Goal: Find specific page/section: Find specific page/section

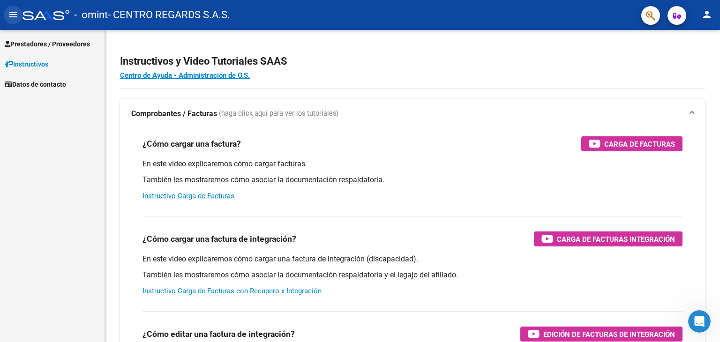
click at [17, 19] on mat-icon "menu" at bounding box center [13, 14] width 11 height 11
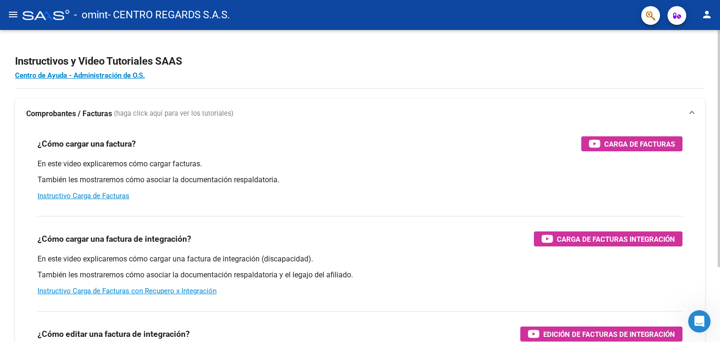
scroll to position [6, 0]
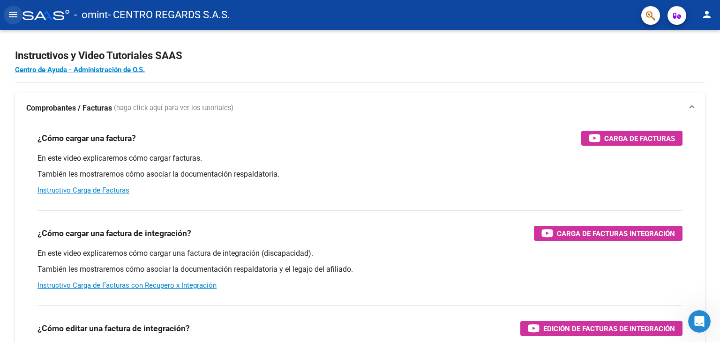
click at [13, 19] on mat-icon "menu" at bounding box center [13, 14] width 11 height 11
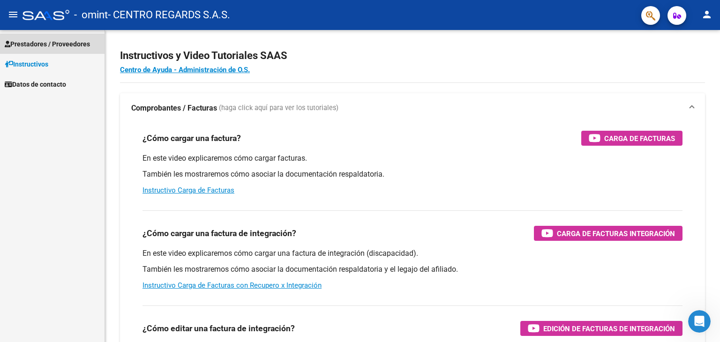
click at [50, 35] on link "Prestadores / Proveedores" at bounding box center [52, 44] width 105 height 20
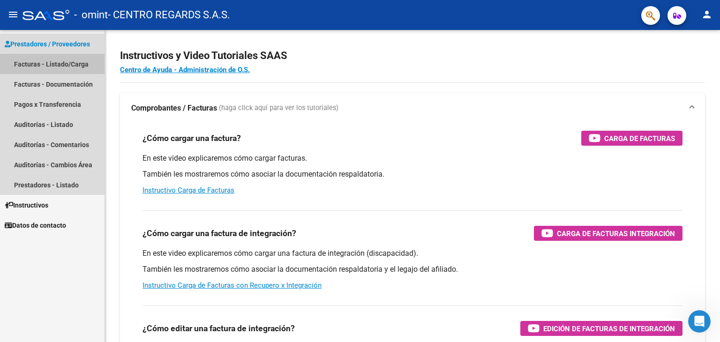
click at [63, 71] on link "Facturas - Listado/Carga" at bounding box center [52, 64] width 105 height 20
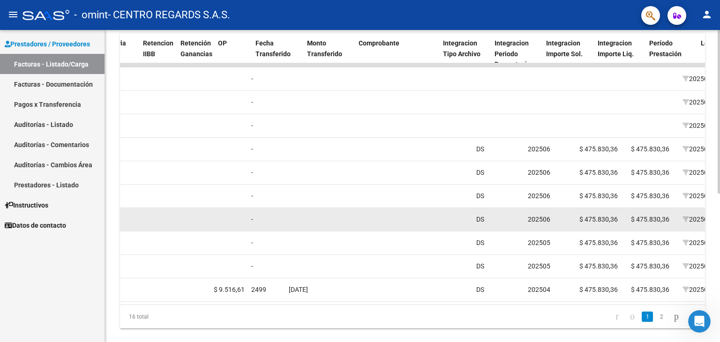
scroll to position [0, 759]
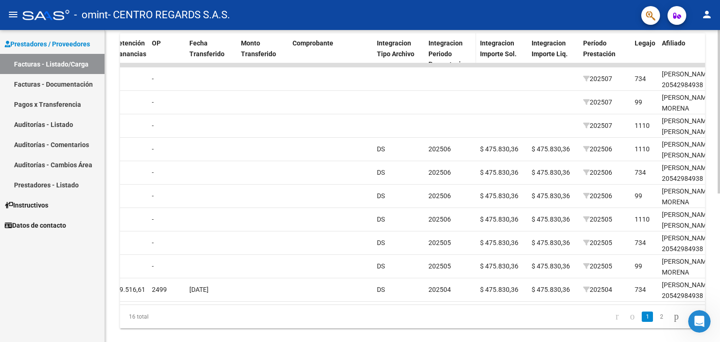
click at [440, 39] on span "Integracion Periodo Presentacion" at bounding box center [449, 53] width 40 height 29
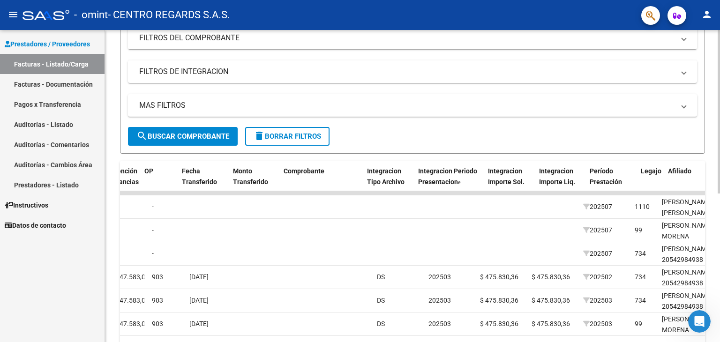
scroll to position [131, 0]
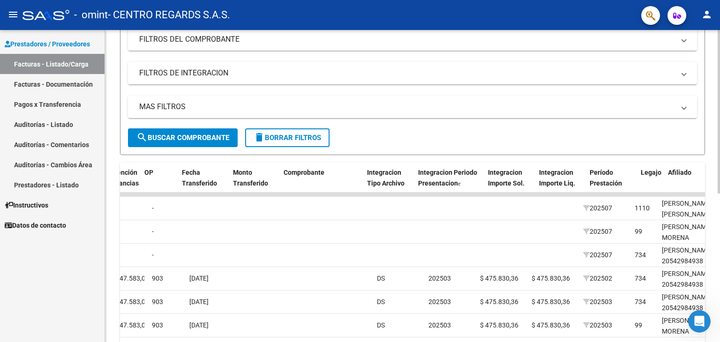
drag, startPoint x: 474, startPoint y: 38, endPoint x: 491, endPoint y: 40, distance: 16.9
click at [491, 40] on div "Video tutorial PRESTADORES -> Listado de CPBTs Emitidos por Prestadores / Prove…" at bounding box center [412, 186] width 585 height 544
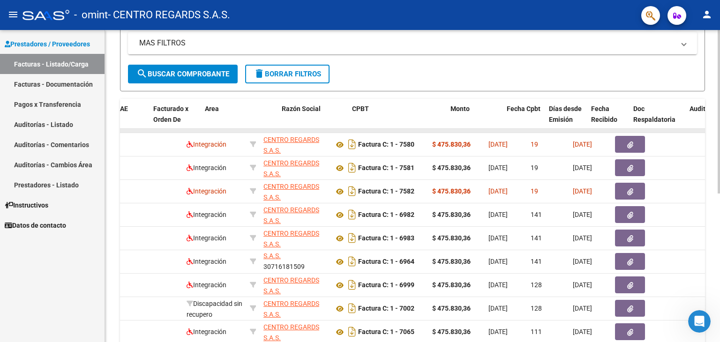
scroll to position [0, 0]
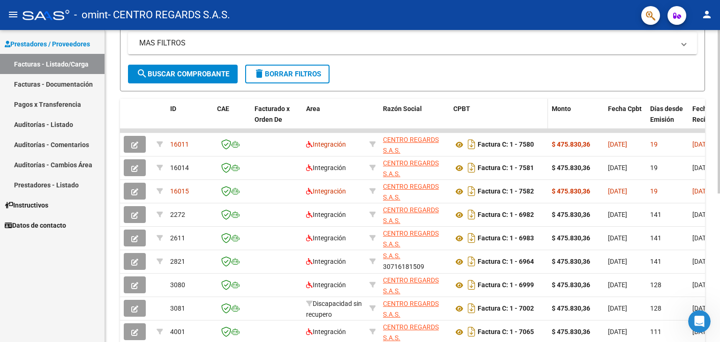
click at [462, 106] on span "CPBT" at bounding box center [461, 109] width 17 height 8
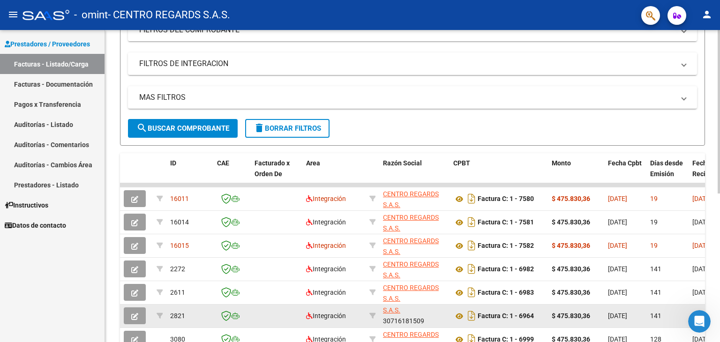
scroll to position [136, 0]
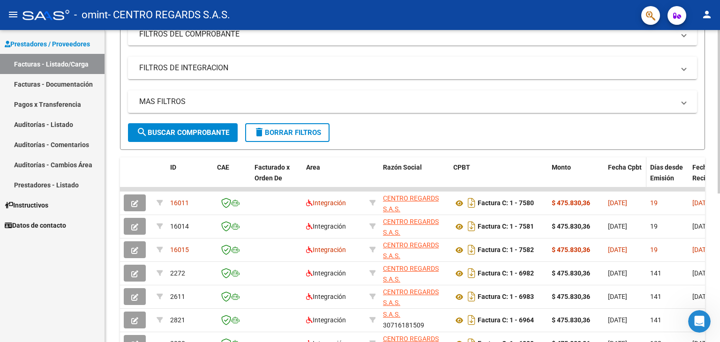
click at [627, 164] on span "Fecha Cpbt" at bounding box center [625, 168] width 34 height 8
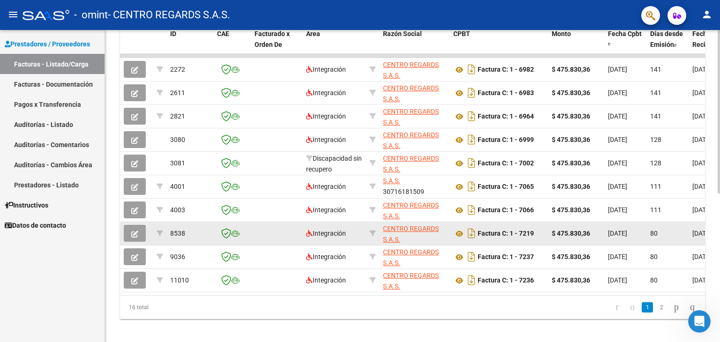
scroll to position [283, 0]
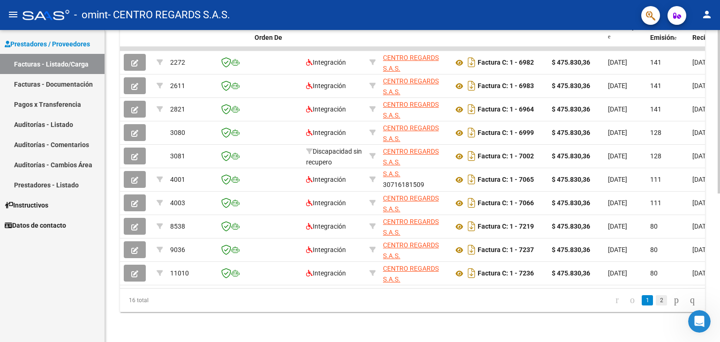
click at [656, 299] on link "2" at bounding box center [661, 300] width 11 height 10
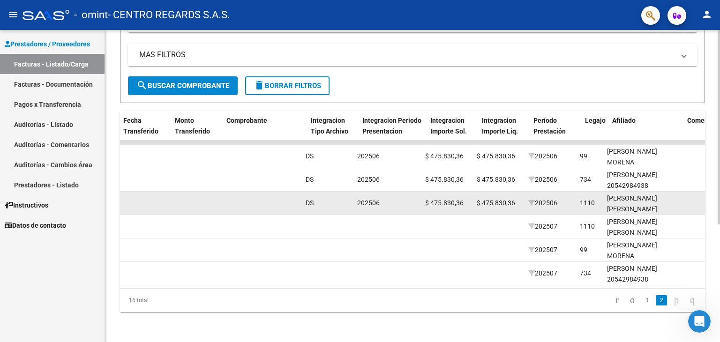
scroll to position [0, 838]
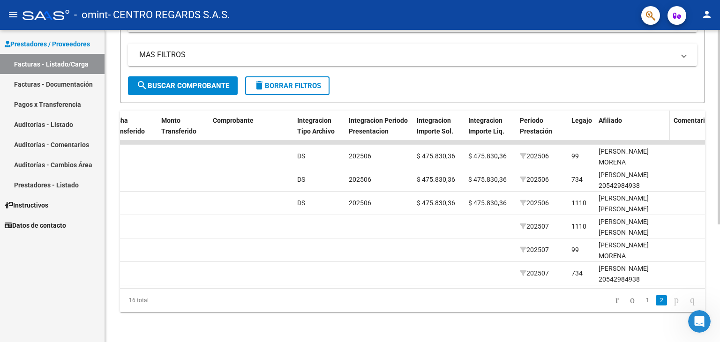
click at [615, 117] on span "Afiliado" at bounding box center [610, 121] width 23 height 8
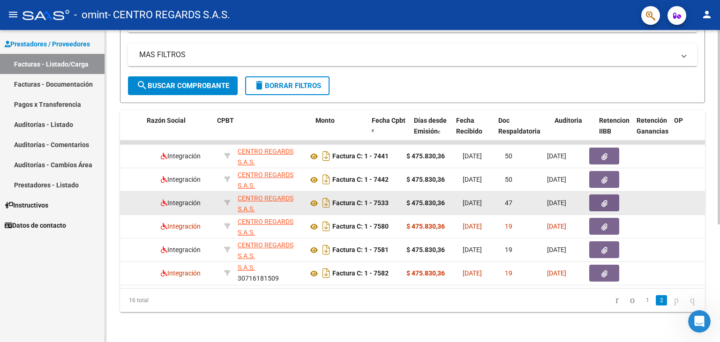
scroll to position [0, 0]
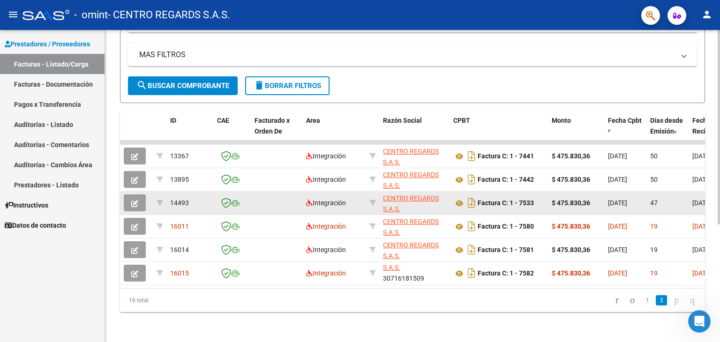
scroll to position [99, 0]
